Goal: Task Accomplishment & Management: Manage account settings

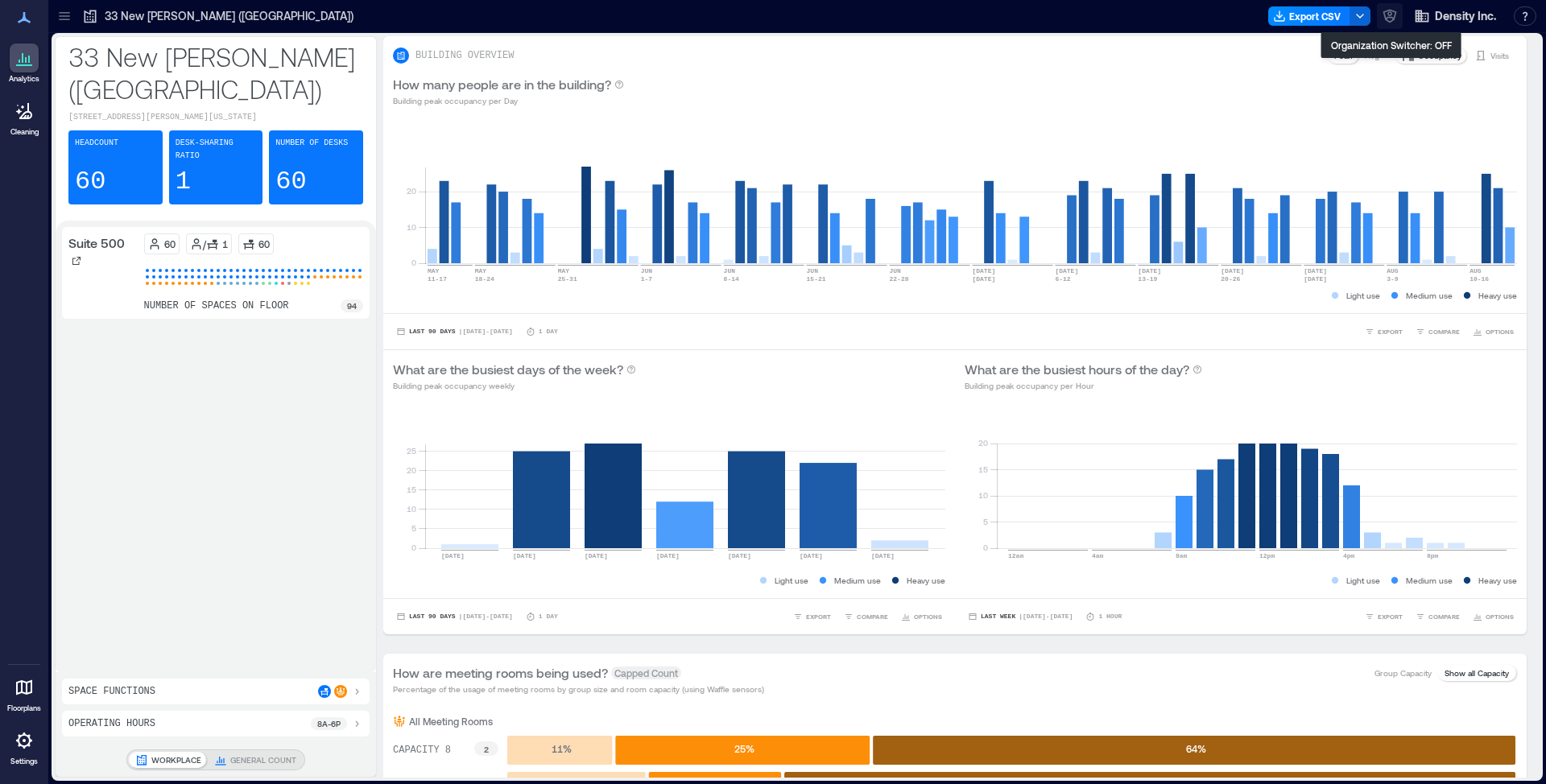
click at [1396, 27] on button "button" at bounding box center [1388, 16] width 25 height 25
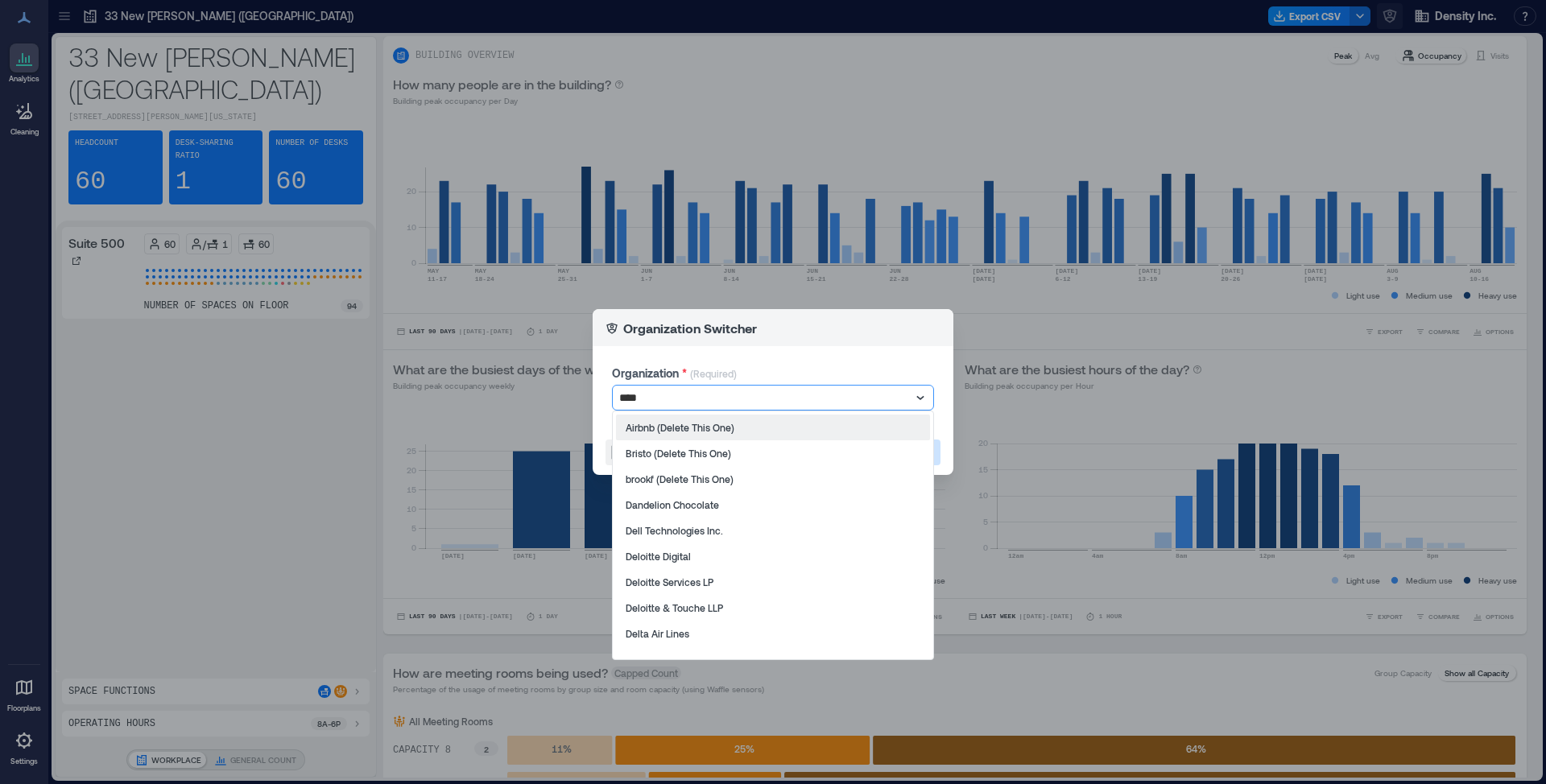
type input "*****"
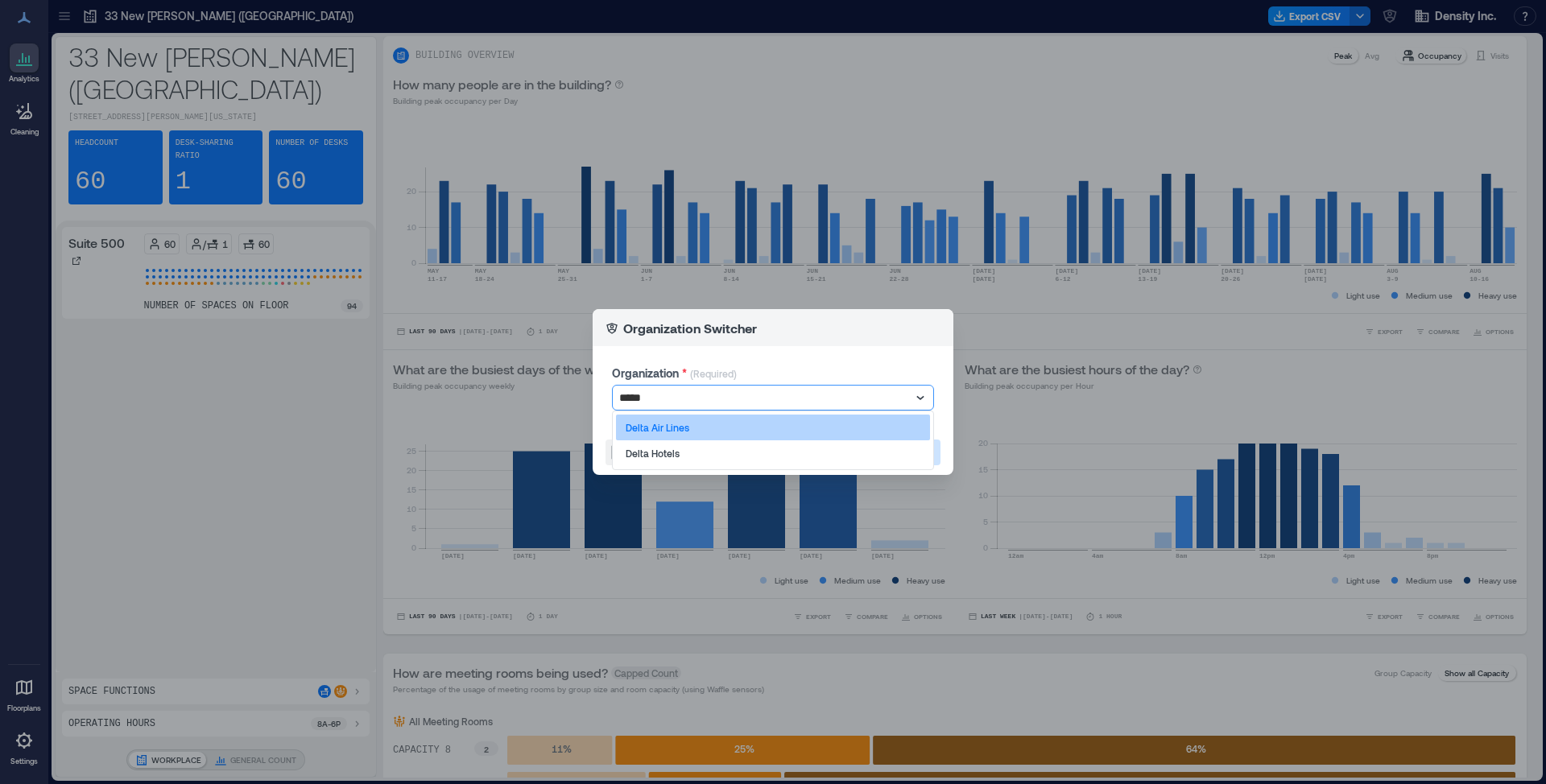
click at [876, 425] on div "Delta Air Lines" at bounding box center [772, 427] width 314 height 25
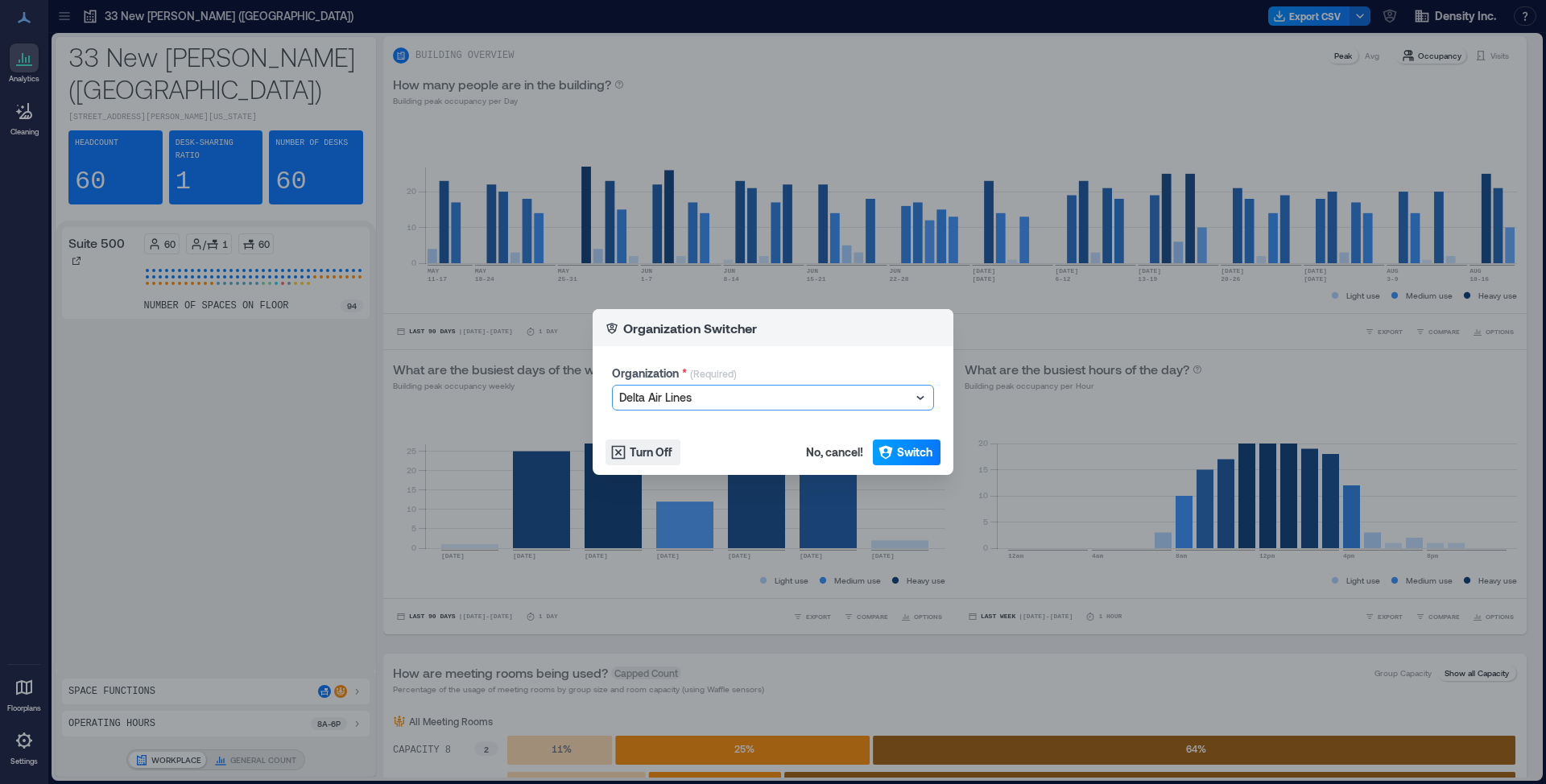
click at [918, 457] on span "Switch" at bounding box center [914, 452] width 35 height 16
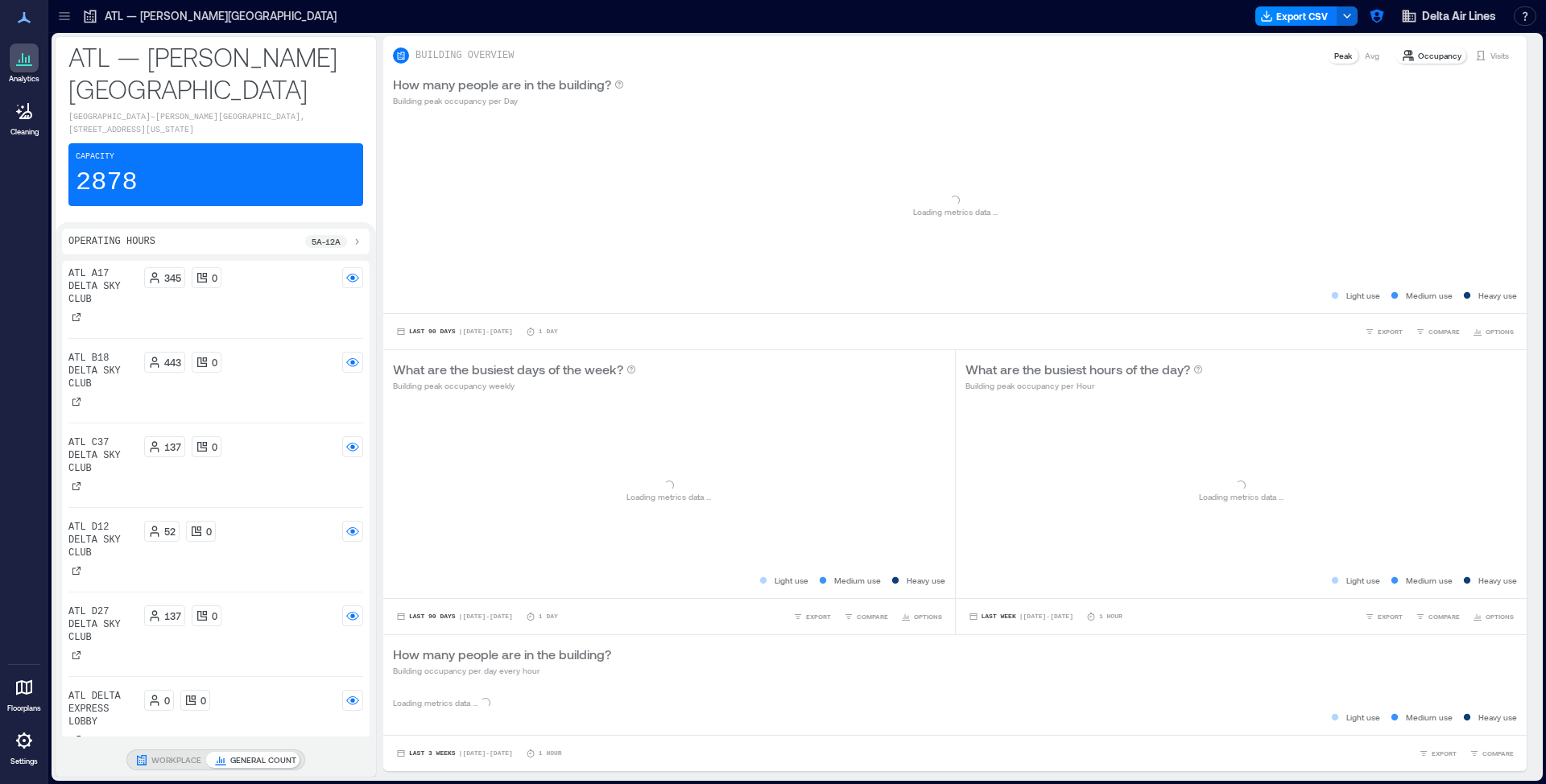
click at [31, 749] on icon at bounding box center [25, 740] width 19 height 19
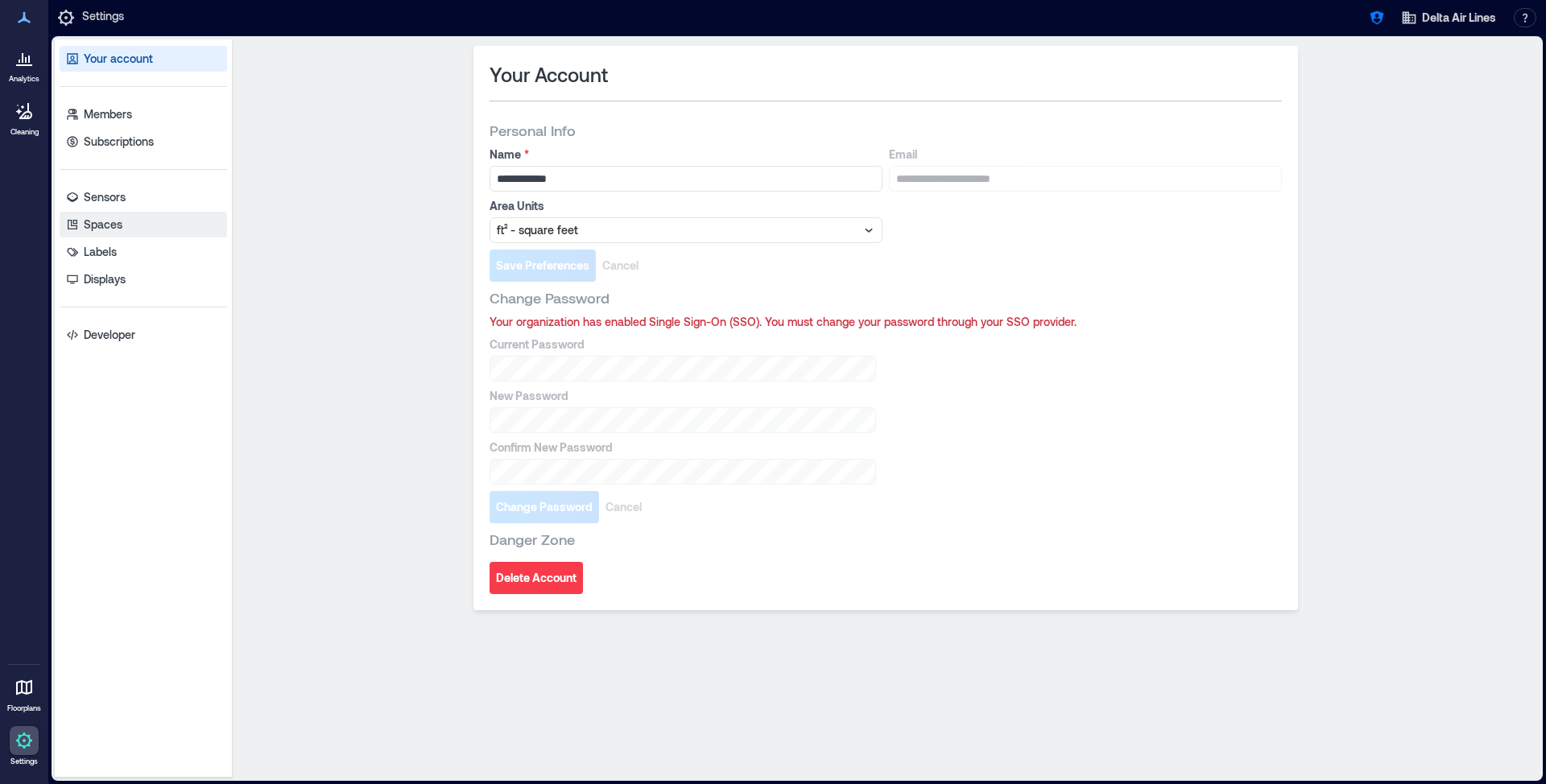
click at [148, 228] on link "Spaces" at bounding box center [143, 224] width 167 height 25
